Goal: Transaction & Acquisition: Purchase product/service

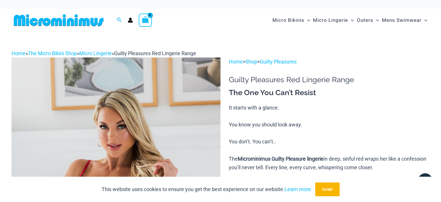
scroll to position [89, 0]
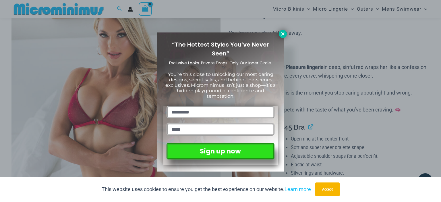
click at [284, 30] on button at bounding box center [283, 34] width 8 height 8
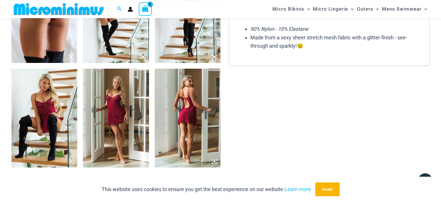
scroll to position [726, 0]
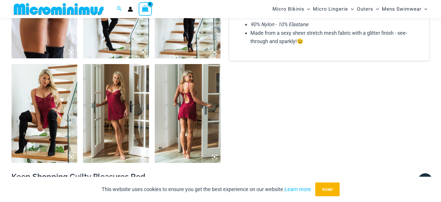
click at [31, 111] on img at bounding box center [44, 113] width 66 height 99
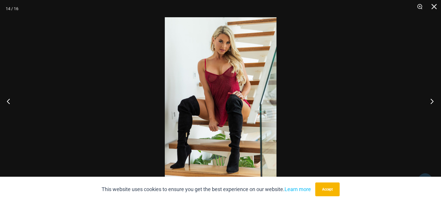
click at [427, 100] on button "Next" at bounding box center [431, 101] width 22 height 29
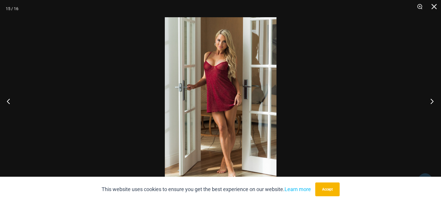
click at [427, 100] on button "Next" at bounding box center [431, 101] width 22 height 29
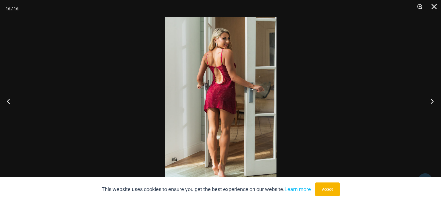
click at [427, 100] on button "Next" at bounding box center [431, 101] width 22 height 29
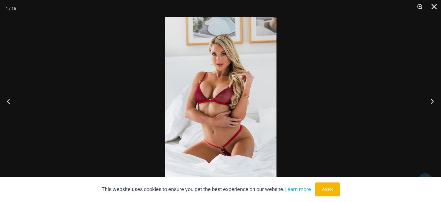
click at [427, 100] on button "Next" at bounding box center [431, 101] width 22 height 29
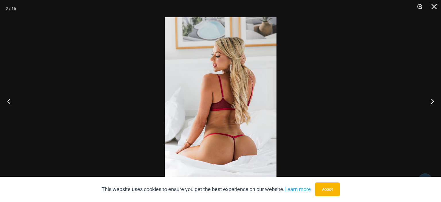
click at [10, 98] on button "Previous" at bounding box center [11, 101] width 22 height 29
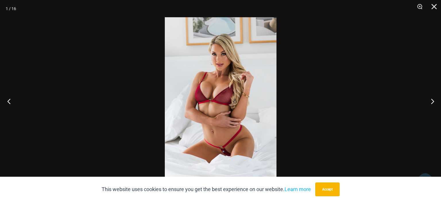
click at [10, 98] on button "Previous" at bounding box center [11, 101] width 22 height 29
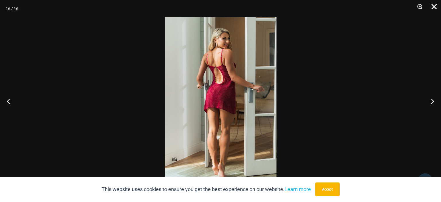
click at [434, 6] on button "Close" at bounding box center [432, 8] width 14 height 17
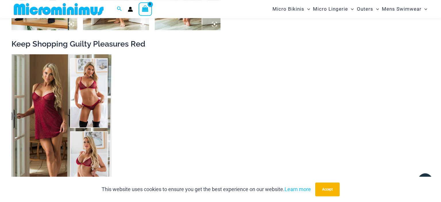
scroll to position [877, 0]
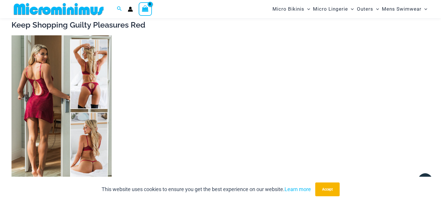
click at [33, 96] on img at bounding box center [61, 110] width 100 height 151
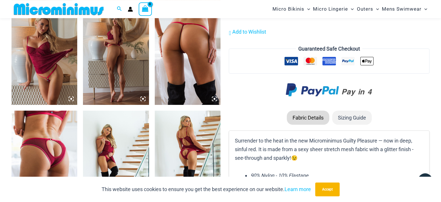
scroll to position [574, 0]
